Goal: Task Accomplishment & Management: Use online tool/utility

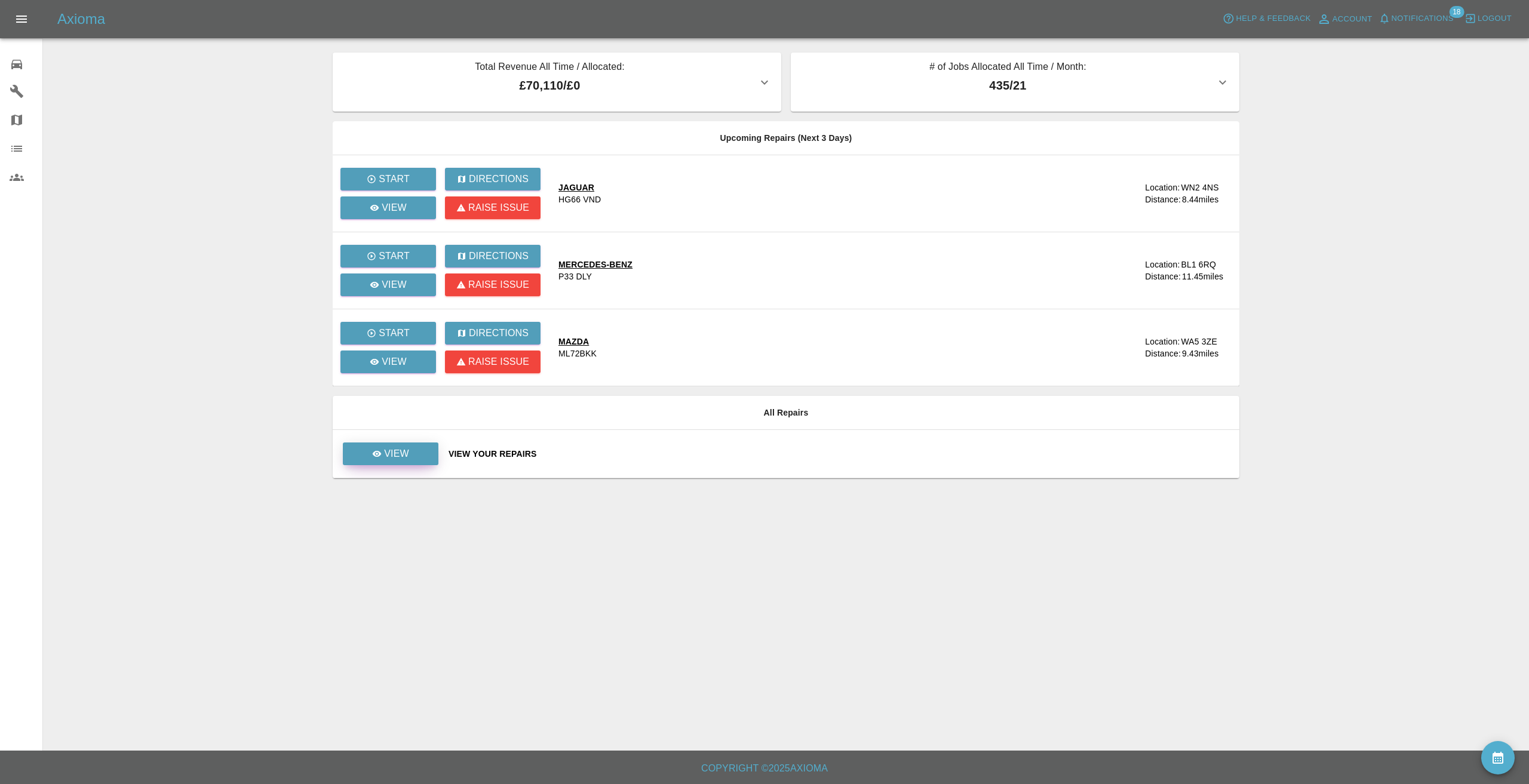
click at [404, 444] on link "View" at bounding box center [391, 453] width 96 height 23
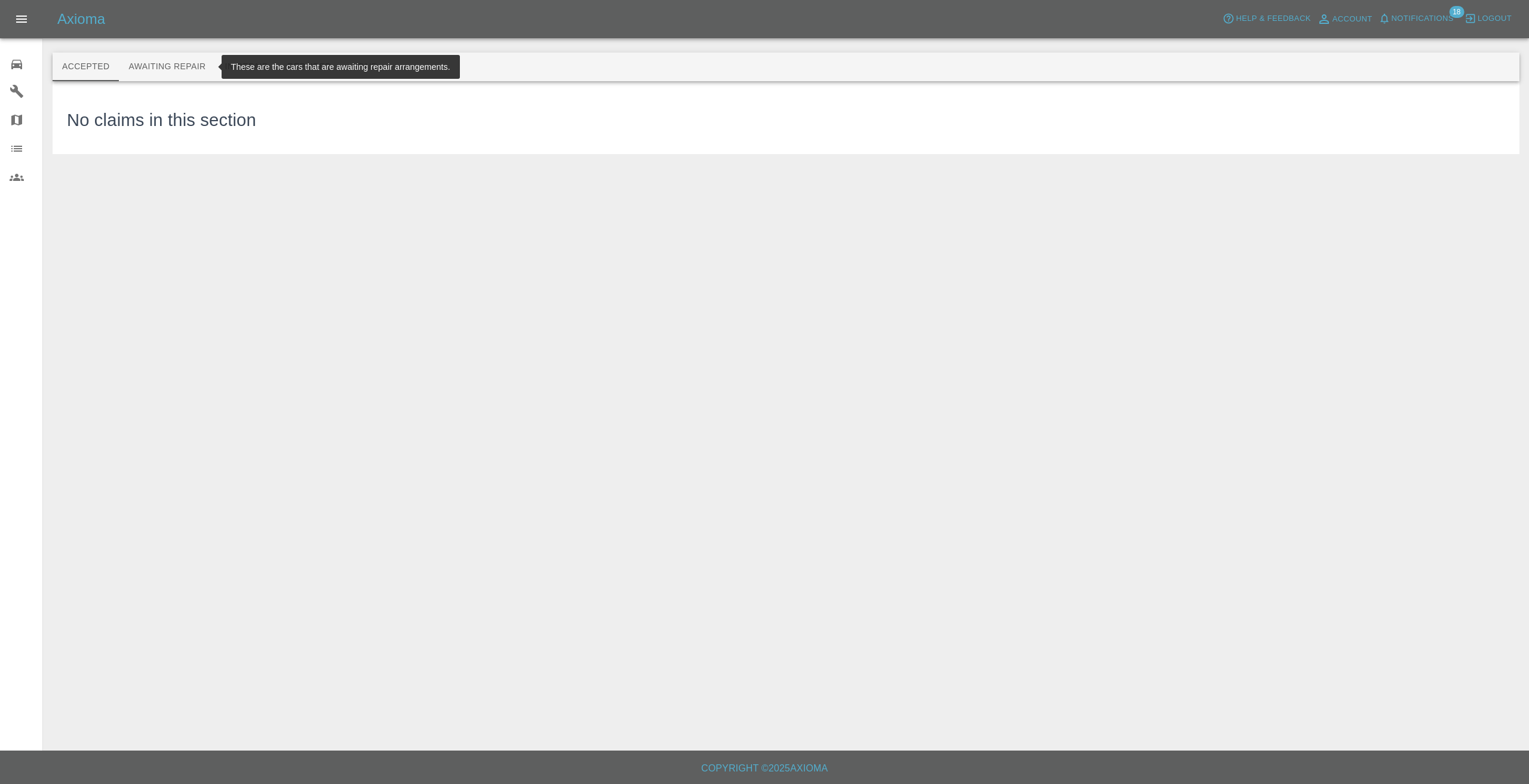
click at [167, 66] on button "Awaiting Repair" at bounding box center [167, 66] width 96 height 29
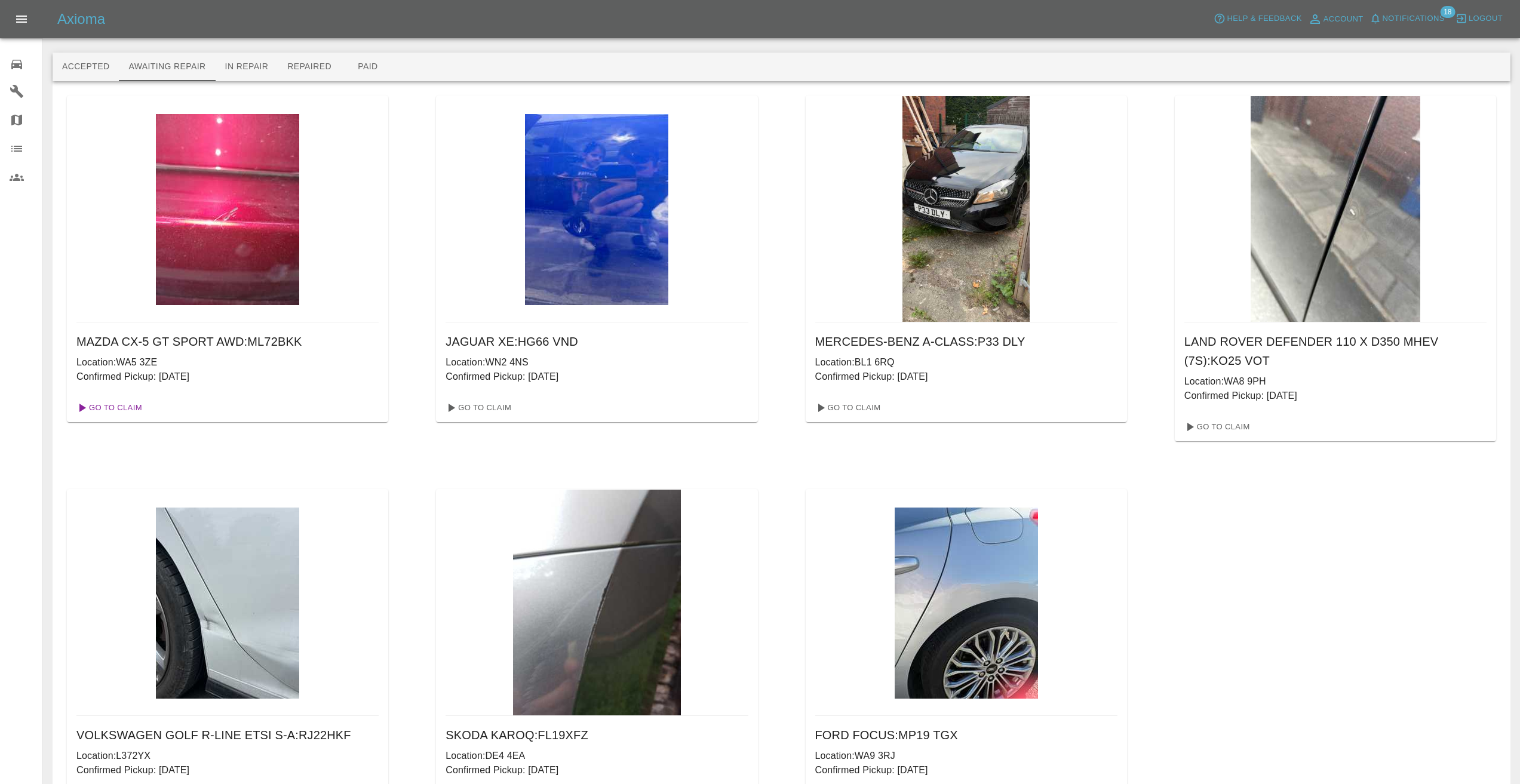
click at [123, 407] on link "Go To Claim" at bounding box center [108, 407] width 74 height 19
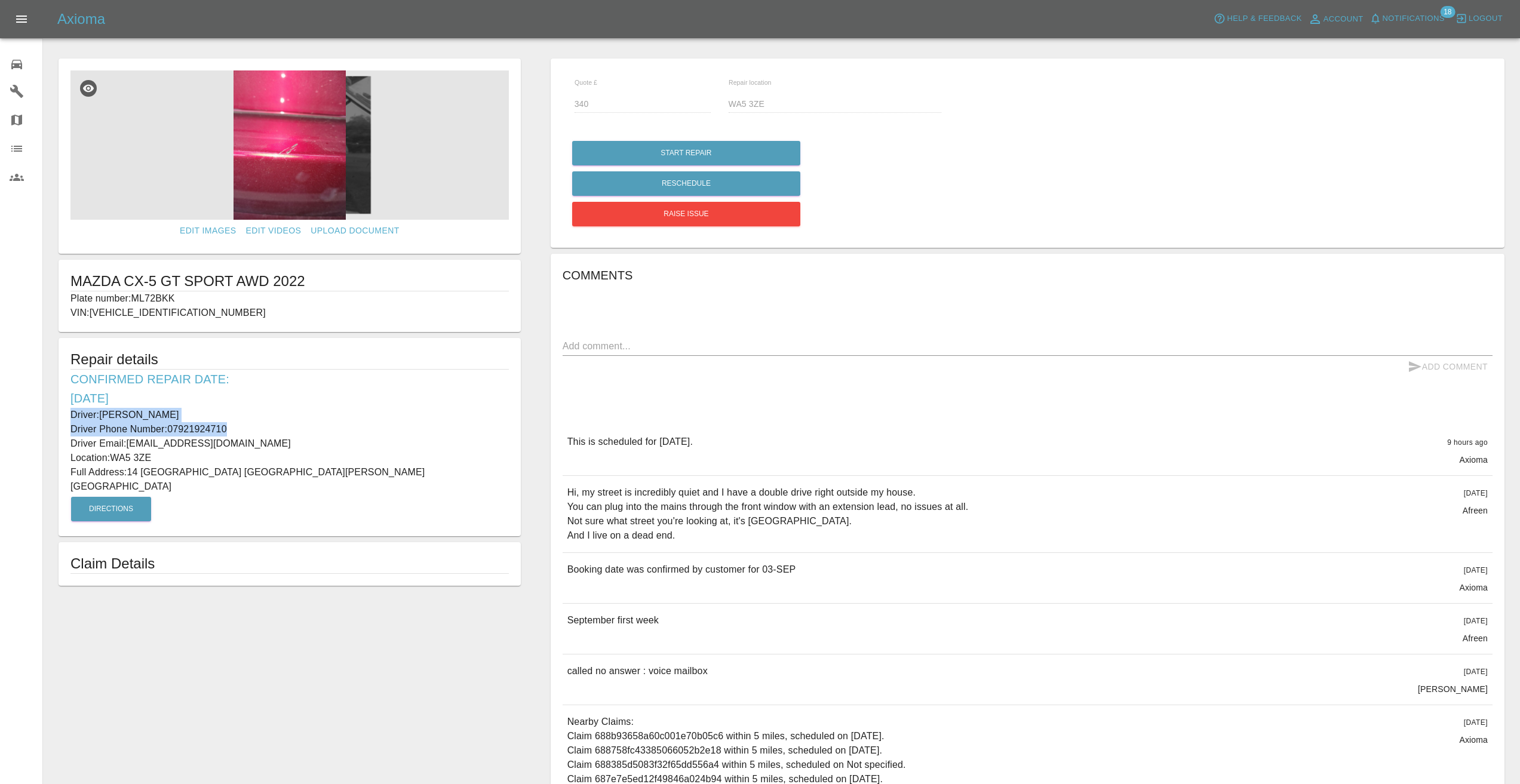
drag, startPoint x: 231, startPoint y: 428, endPoint x: 46, endPoint y: 419, distance: 185.2
click at [46, 419] on div "Edit Images Edit Videos Upload Document MAZDA CX-5 GT SPORT AWD 2022 Plate numb…" at bounding box center [290, 495] width 492 height 886
copy div "Driver: [PERSON_NAME] Driver Phone Number: [PHONE_NUMBER]"
drag, startPoint x: 154, startPoint y: 456, endPoint x: 116, endPoint y: 454, distance: 38.1
click at [116, 454] on p "Location: WA5 3ZE" at bounding box center [290, 458] width 439 height 14
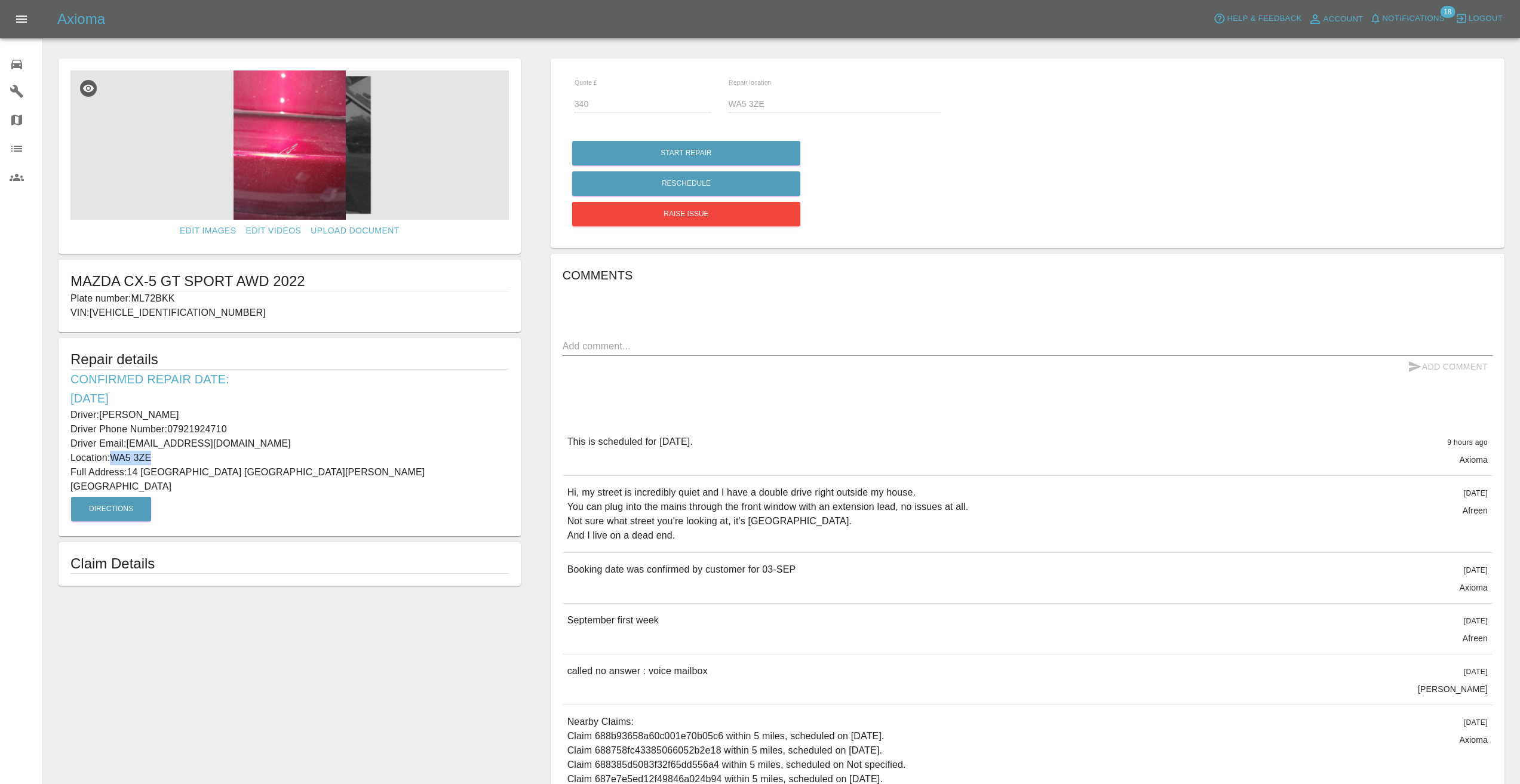
copy p "WA5 3ZE"
click at [217, 455] on p "Location: WA5 3ZE" at bounding box center [290, 458] width 439 height 14
drag, startPoint x: 363, startPoint y: 470, endPoint x: 130, endPoint y: 471, distance: 233.0
click at [130, 471] on p "Full Address: [STREET_ADDRESS][PERSON_NAME]" at bounding box center [290, 479] width 439 height 29
copy p "14 [GEOGRAPHIC_DATA] [GEOGRAPHIC_DATA][PERSON_NAME] [GEOGRAPHIC_DATA]"
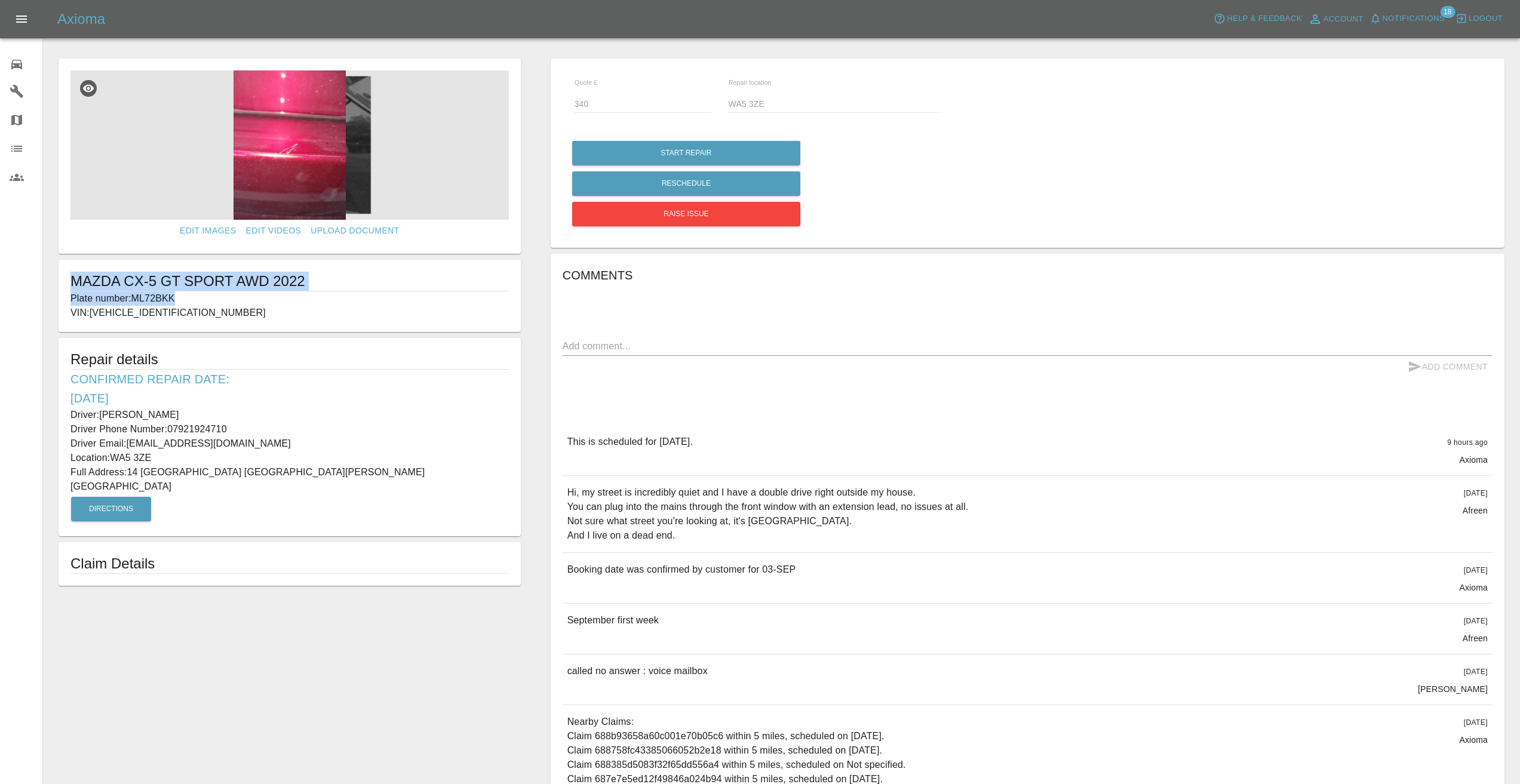
drag, startPoint x: 184, startPoint y: 295, endPoint x: 74, endPoint y: 287, distance: 110.3
click at [74, 287] on div "MAZDA CX-5 GT SPORT AWD 2022 Plate number: ML72BKK VIN: [VEHICLE_IDENTIFICATION…" at bounding box center [289, 295] width 462 height 72
copy div "MAZDA CX-5 GT SPORT AWD 2022 Plate number: ML72BKK"
click at [663, 407] on div "Comments x Add Comment This is scheduled for [DATE]. 9 hours ago Axioma This is…" at bounding box center [1027, 593] width 930 height 656
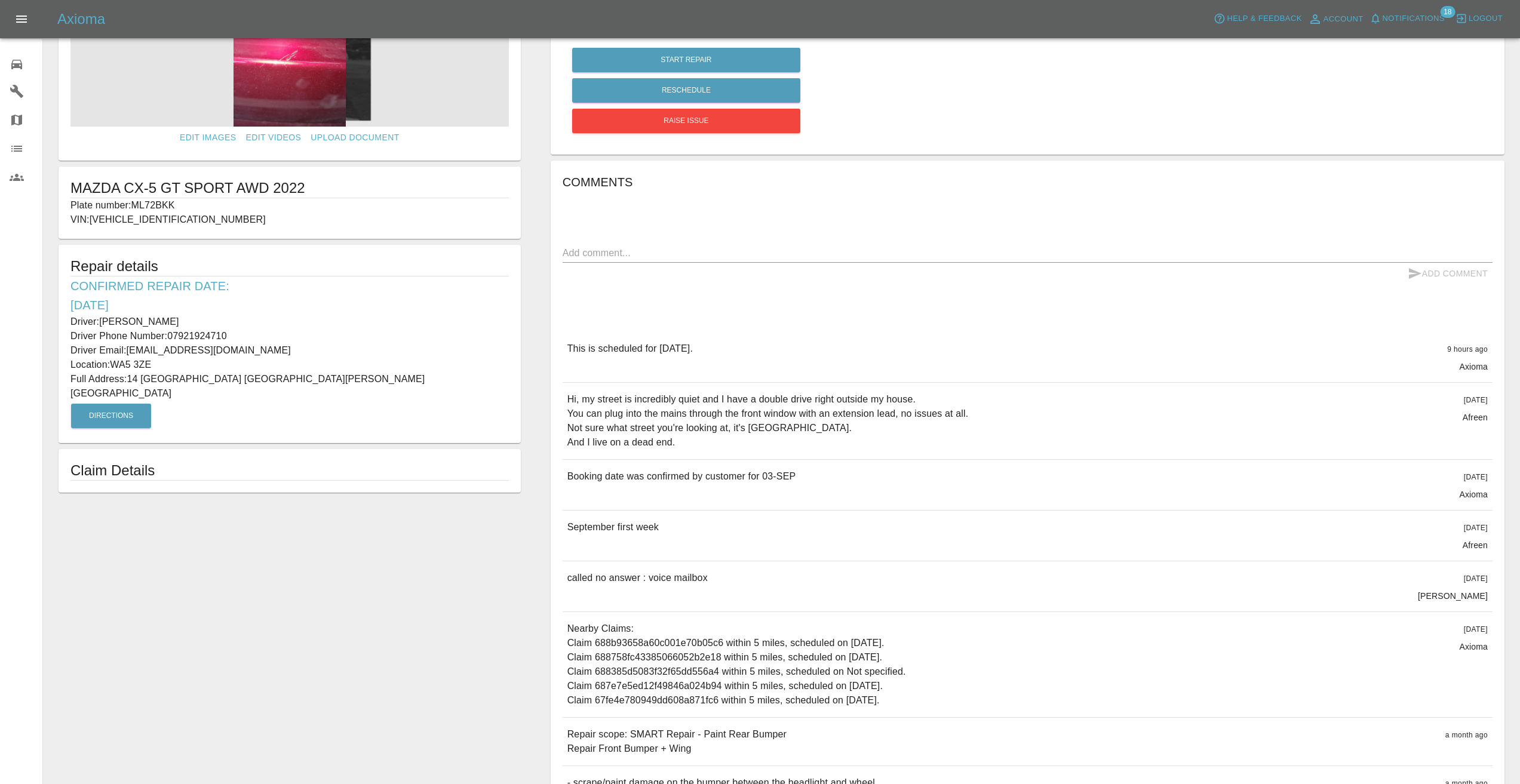
scroll to position [206, 0]
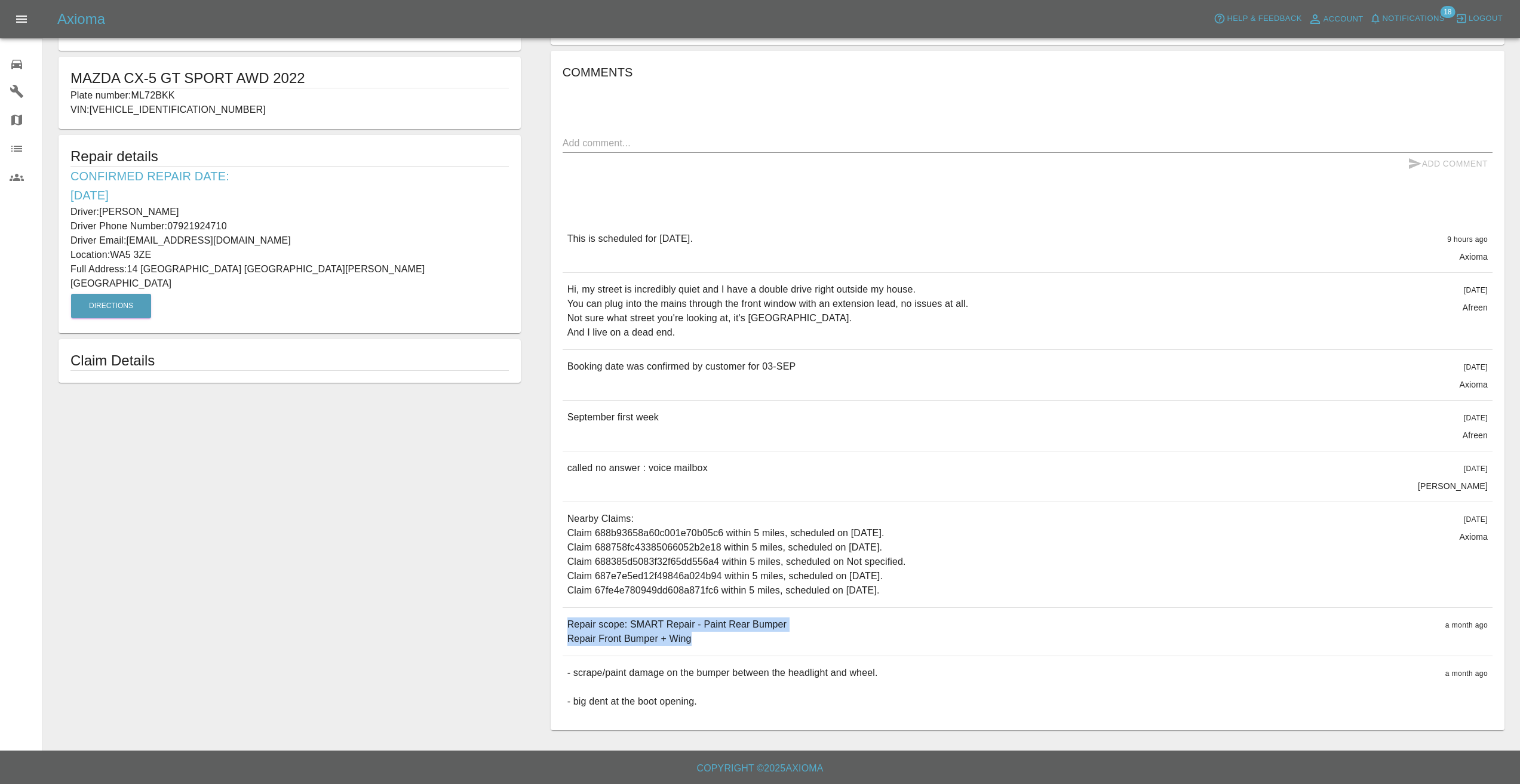
drag, startPoint x: 694, startPoint y: 640, endPoint x: 565, endPoint y: 626, distance: 129.8
click at [565, 626] on div "Repair scope: SMART Repair - Paint Rear Bumper Repair Front Bumper + Wing a mon…" at bounding box center [1027, 631] width 930 height 48
copy p "Repair scope: SMART Repair - Paint Rear Bumper Repair Front Bumper + Wing"
click at [656, 208] on div "Comments x Add Comment This is scheduled for [DATE]. 9 hours ago Axioma This is…" at bounding box center [1027, 391] width 930 height 656
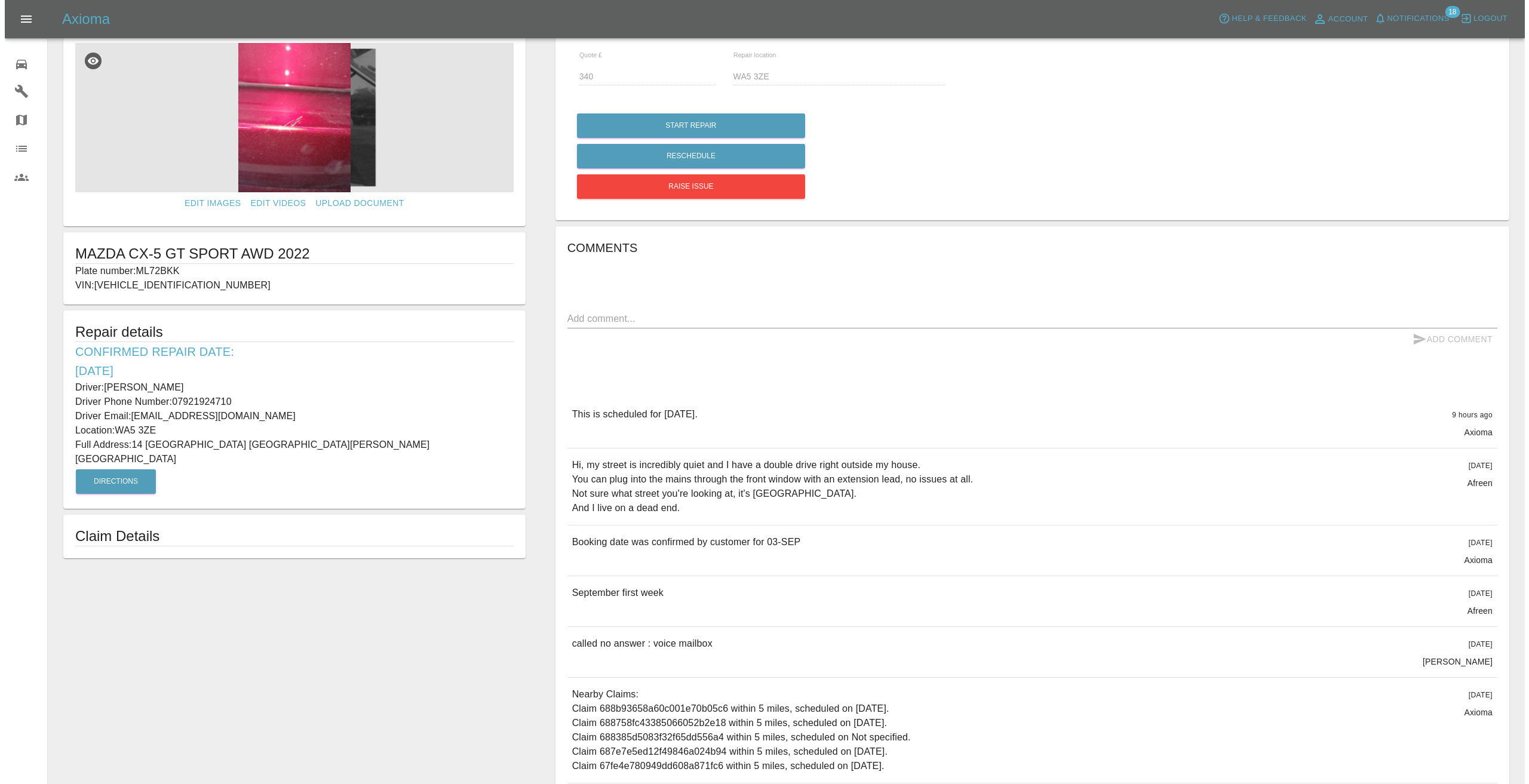
scroll to position [119, 0]
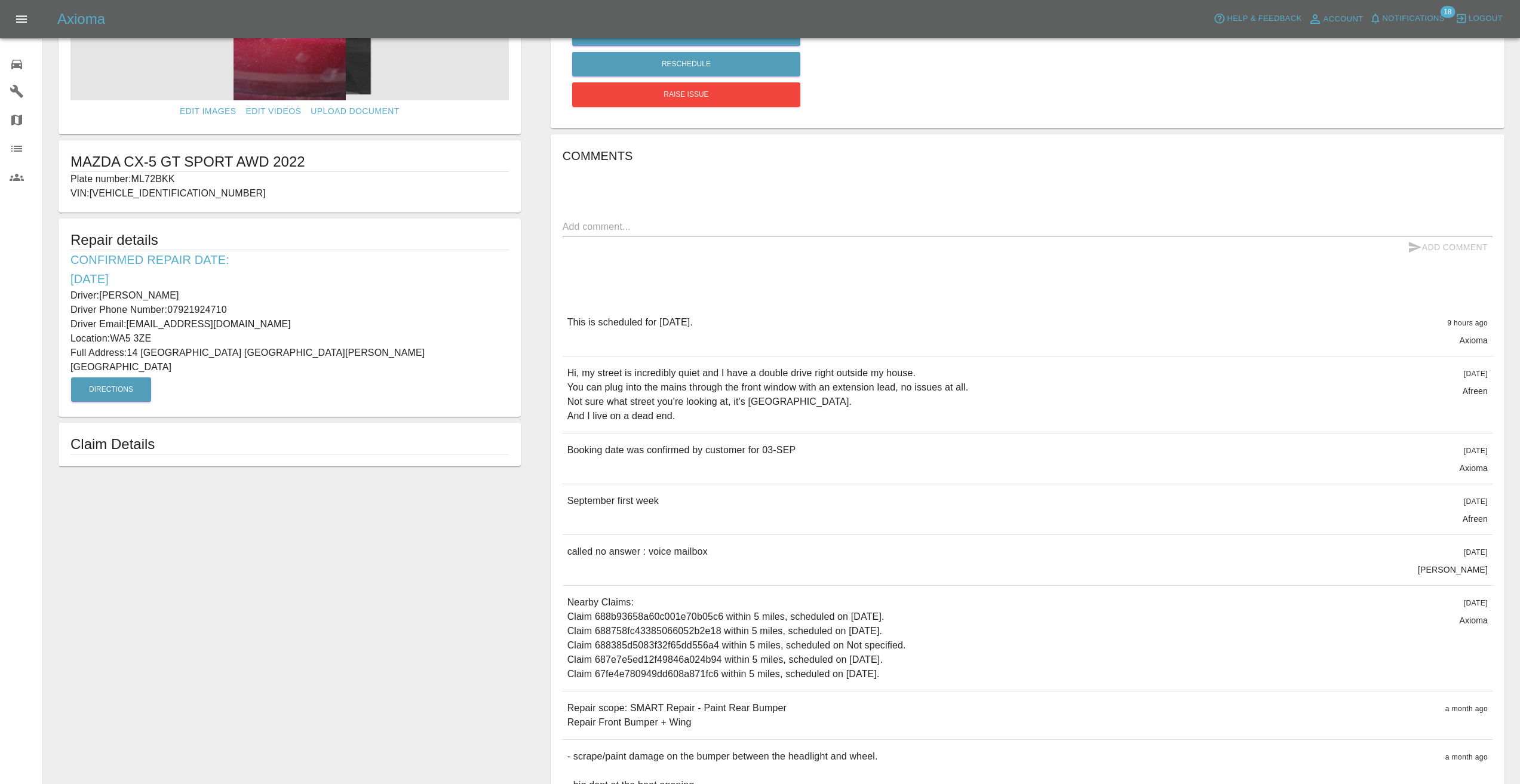
click at [1402, 13] on span "Notifications" at bounding box center [1413, 18] width 62 height 14
